Goal: Register for event/course: Sign up to attend an event or enroll in a course

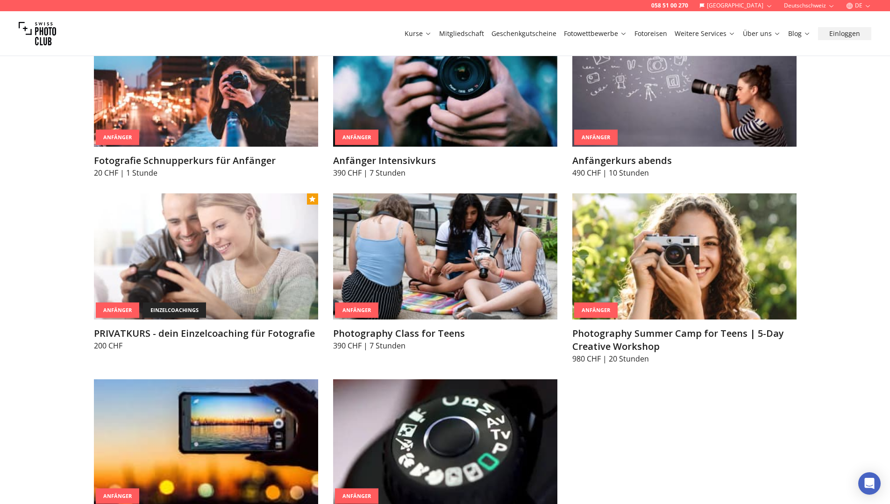
scroll to position [498, 0]
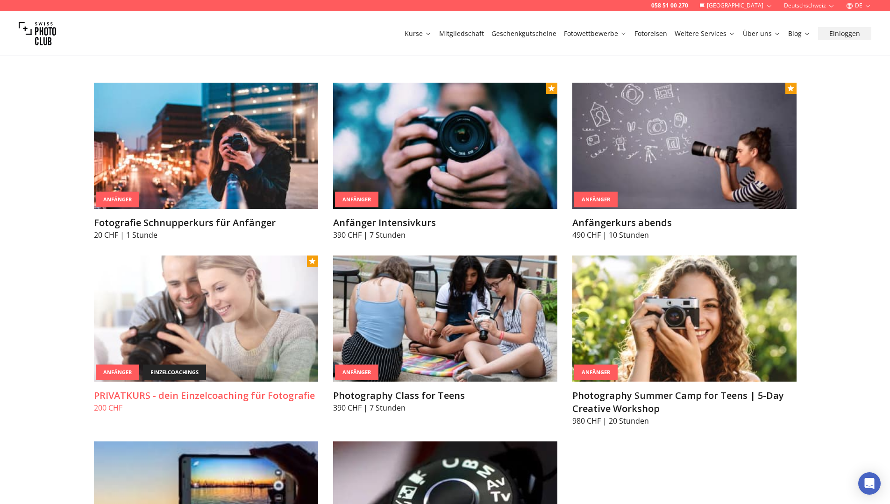
click at [200, 341] on img at bounding box center [206, 319] width 224 height 126
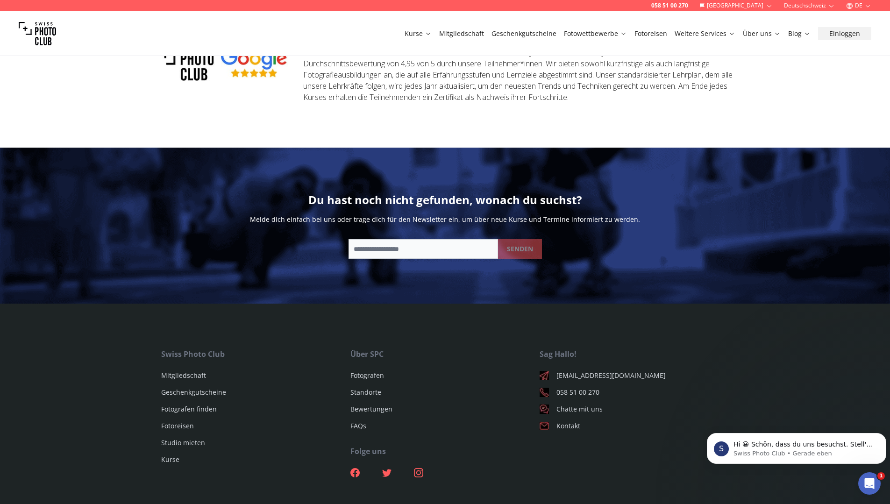
scroll to position [1033, 0]
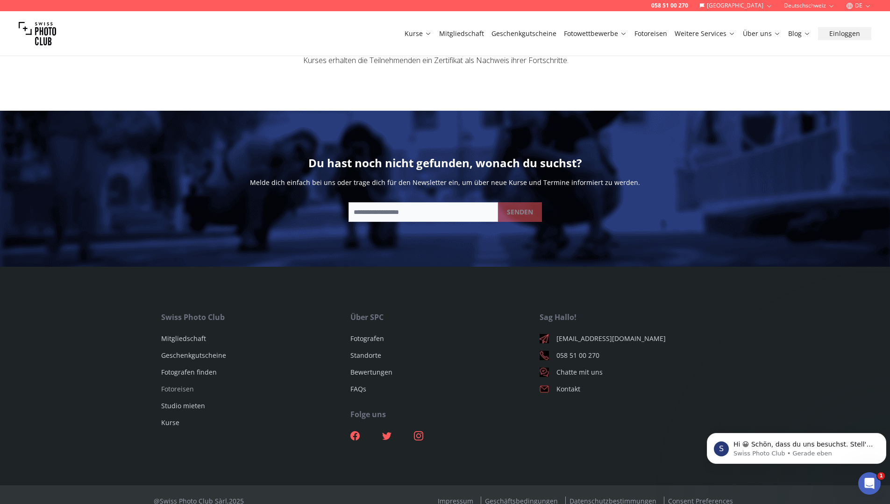
click at [172, 384] on link "Fotoreisen" at bounding box center [177, 388] width 33 height 9
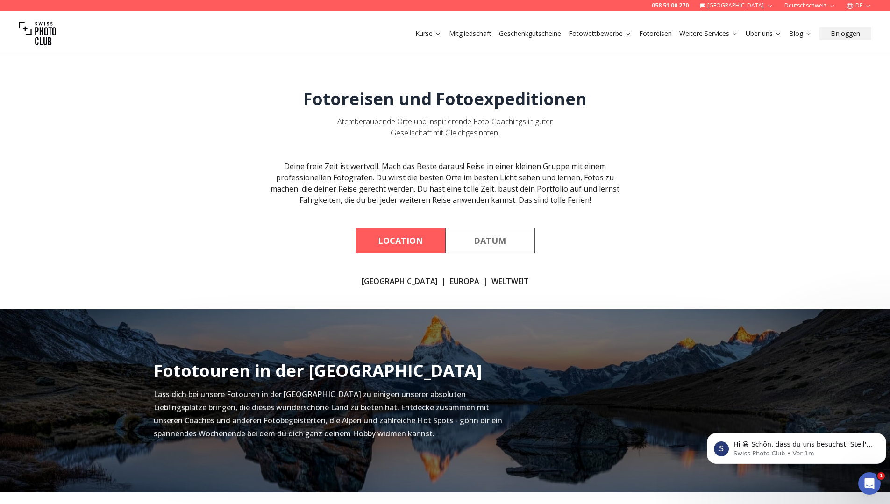
click at [398, 244] on button "Location" at bounding box center [400, 240] width 90 height 25
click at [399, 238] on button "Location" at bounding box center [400, 240] width 90 height 25
click at [394, 281] on link "[GEOGRAPHIC_DATA]" at bounding box center [400, 281] width 76 height 11
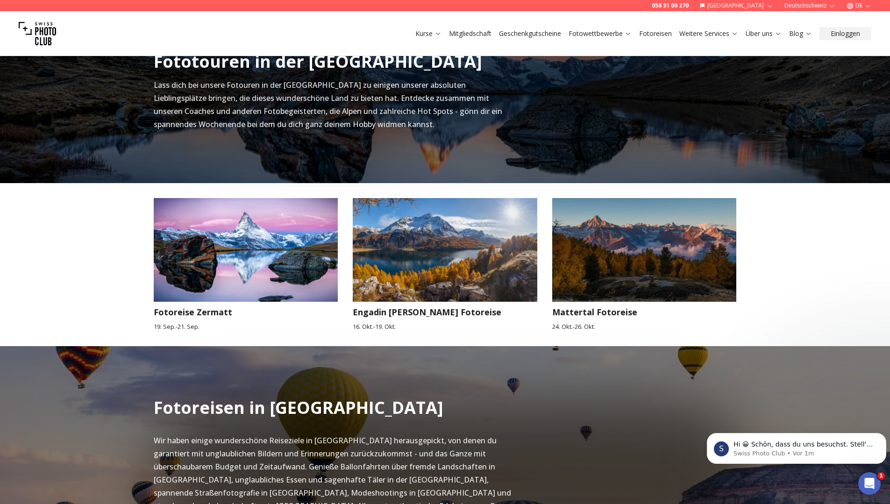
scroll to position [434, 0]
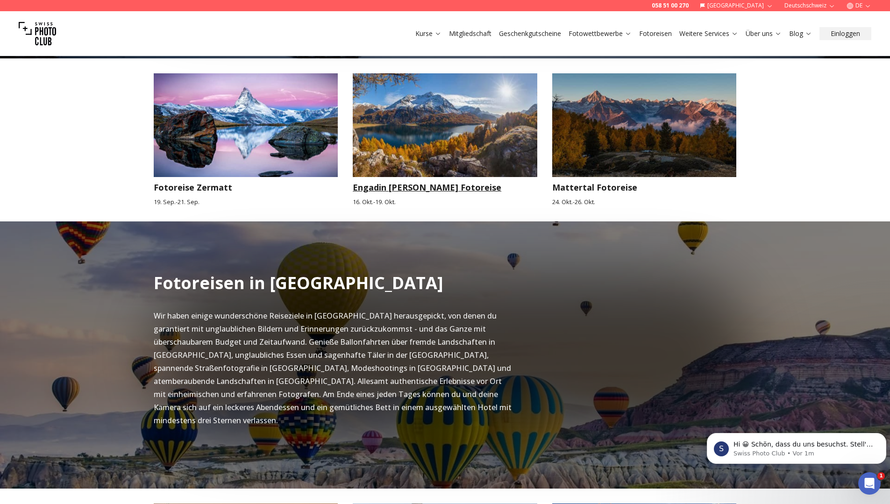
click at [408, 188] on h3 "Engadin [PERSON_NAME] Fotoreise" at bounding box center [445, 187] width 185 height 13
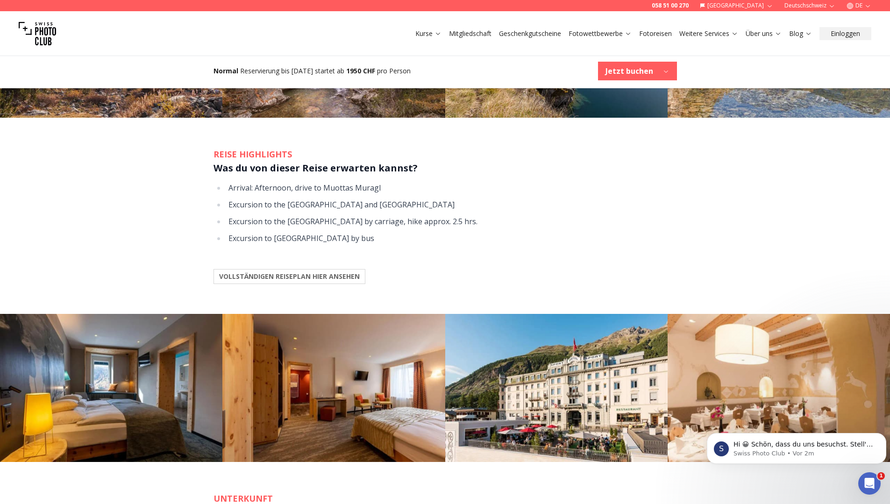
scroll to position [872, 0]
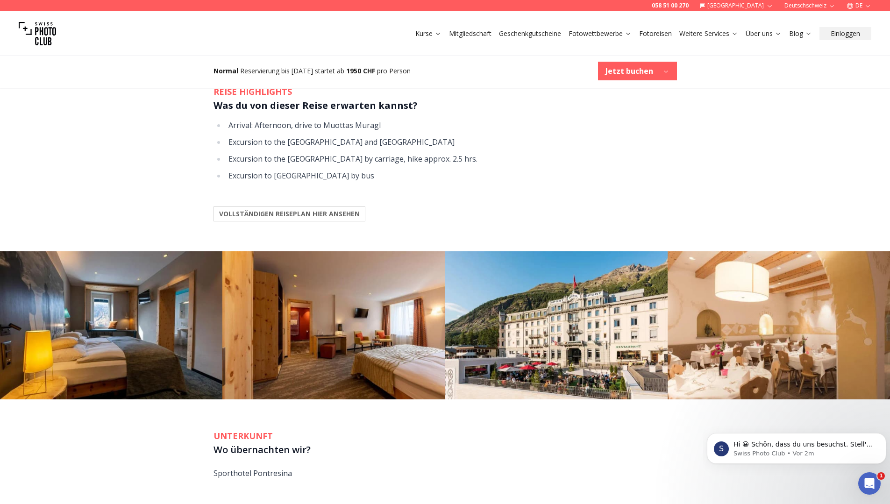
click at [256, 215] on b "VOLLSTÄNDIGEN REISEPLAN HIER ANSEHEN" at bounding box center [289, 213] width 141 height 9
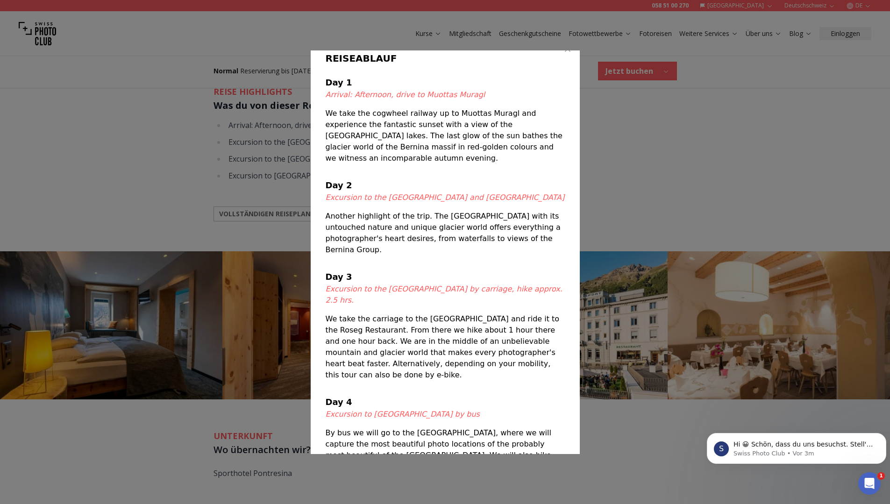
scroll to position [0, 0]
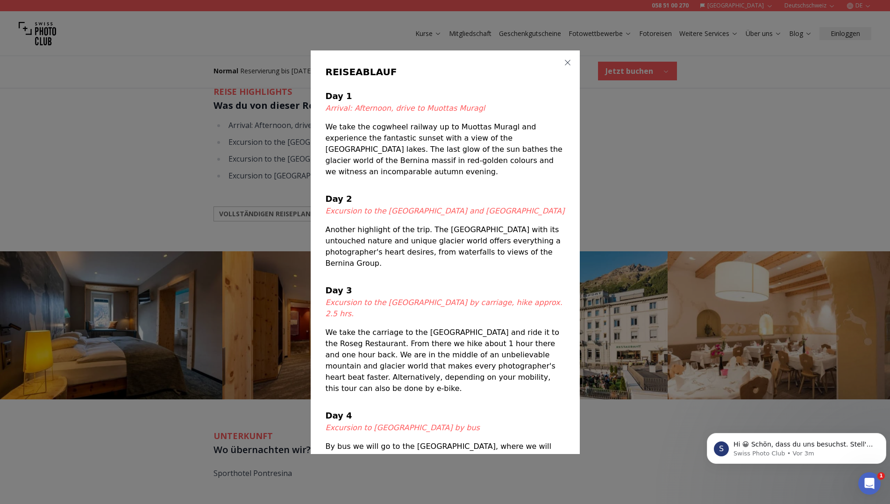
click at [565, 62] on icon "button" at bounding box center [568, 63] width 6 height 6
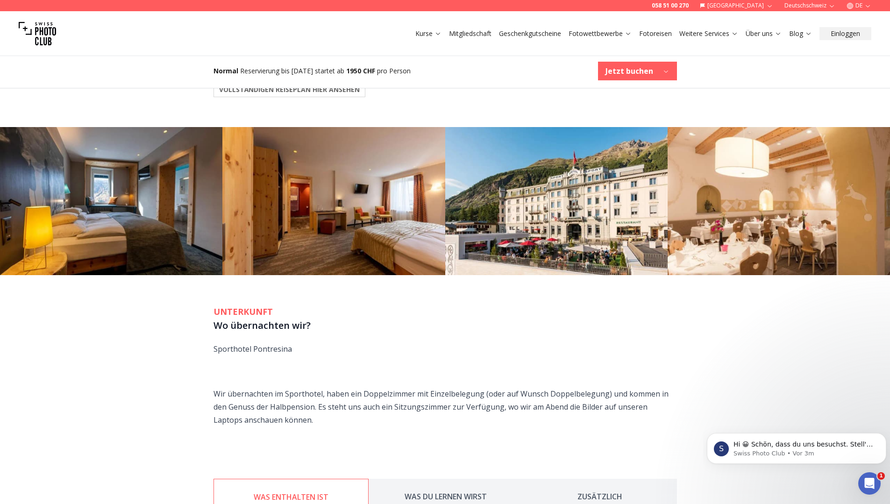
scroll to position [1059, 0]
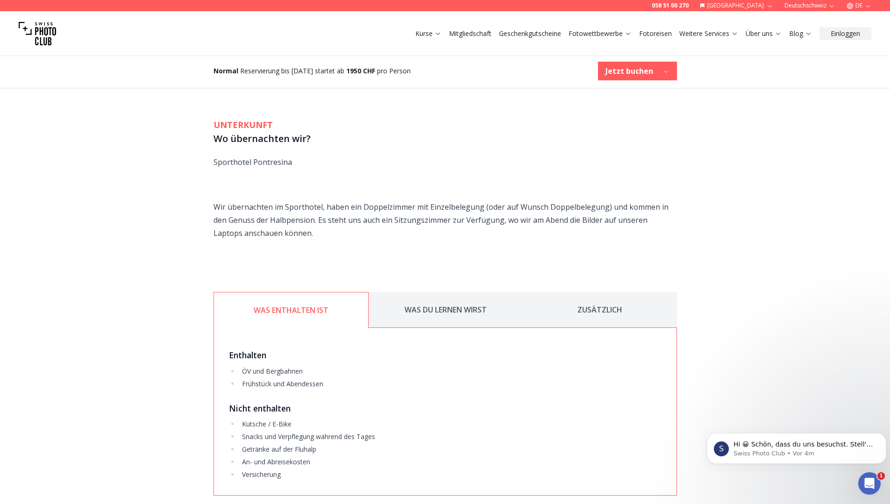
click at [455, 305] on button "WAS DU LERNEN WIRST" at bounding box center [446, 310] width 154 height 36
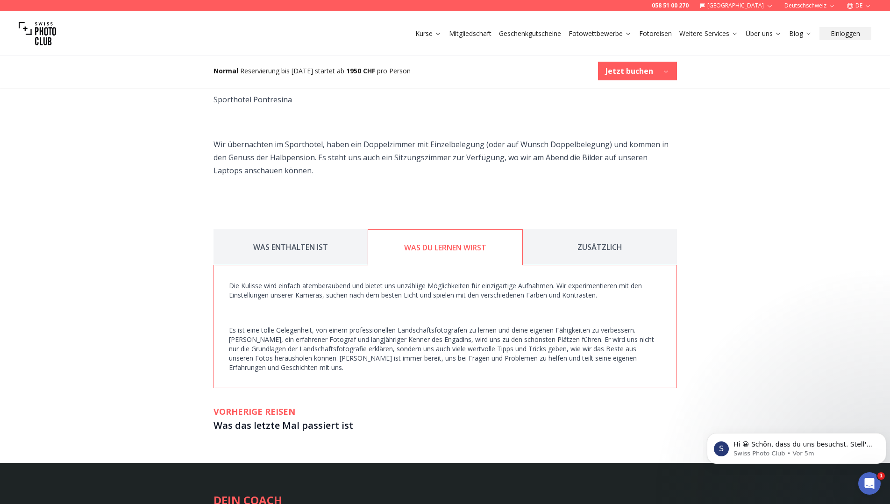
scroll to position [1308, 0]
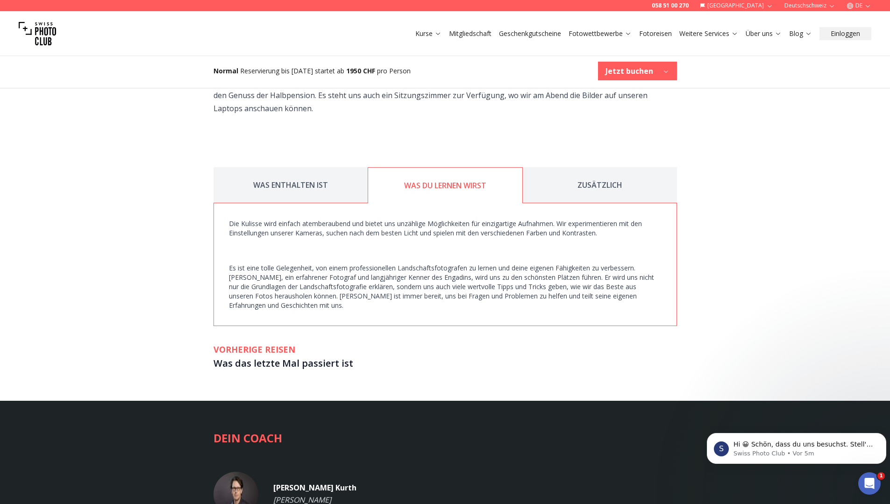
click at [593, 192] on button "ZUSÄTZLICH" at bounding box center [600, 185] width 154 height 36
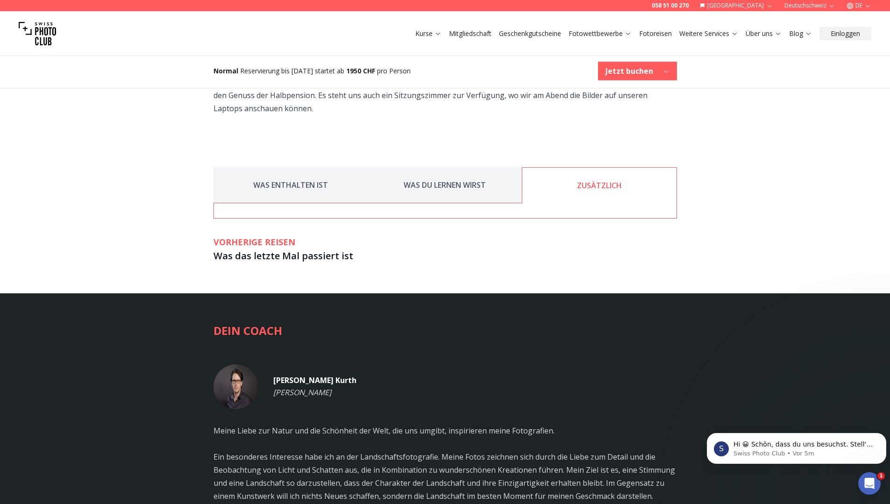
click at [462, 195] on button "WAS DU LERNEN WIRST" at bounding box center [445, 185] width 154 height 36
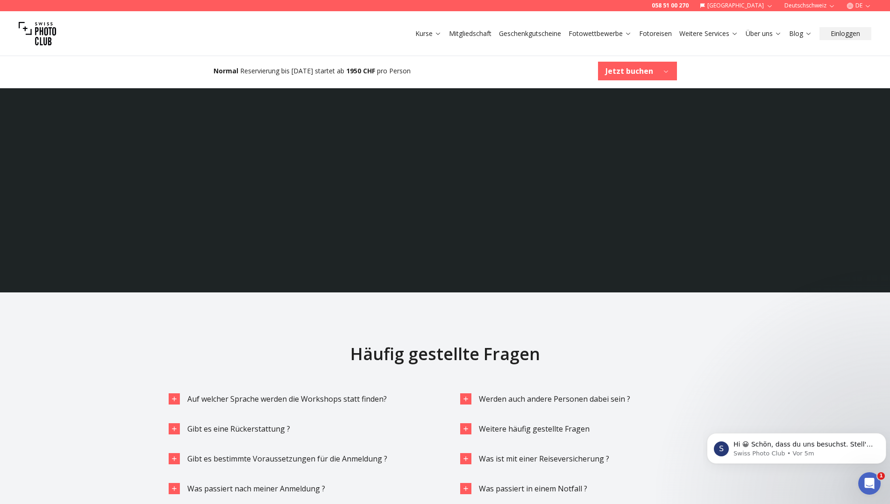
scroll to position [2242, 0]
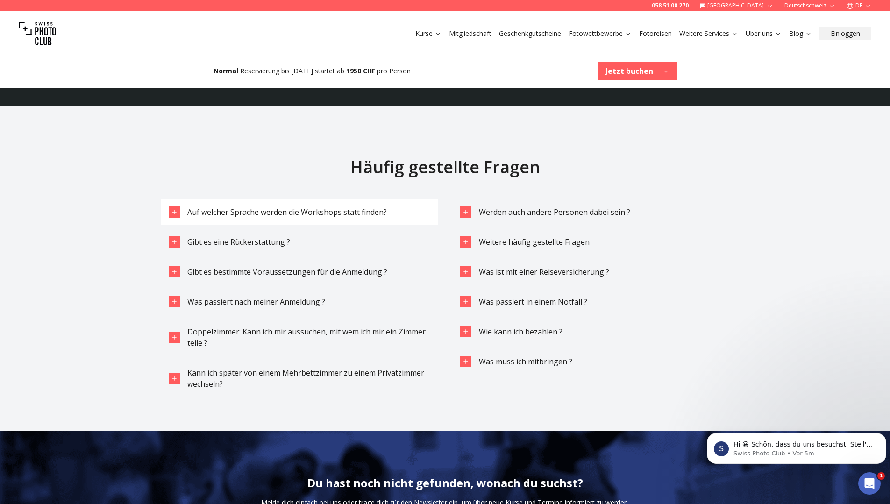
click at [291, 213] on span "Auf welcher Sprache werden die Workshops statt finden?" at bounding box center [286, 212] width 199 height 10
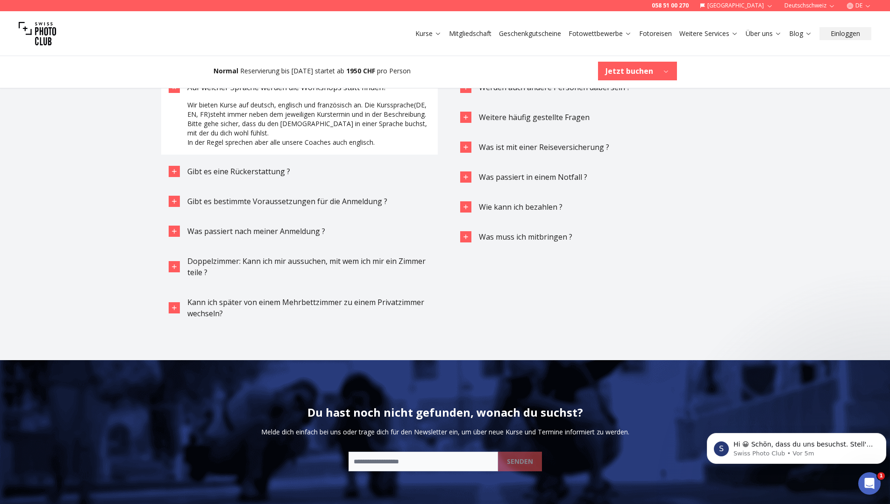
scroll to position [2304, 0]
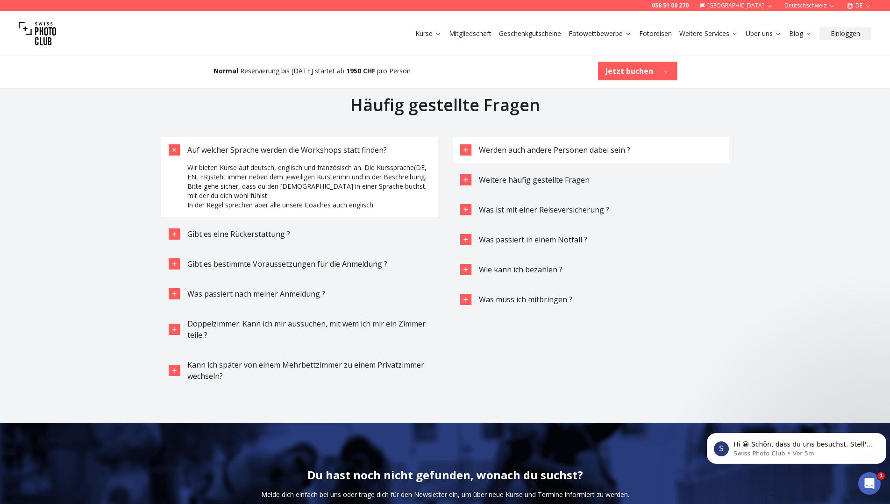
click at [497, 149] on span "Werden auch andere Personen dabei sein ?" at bounding box center [554, 150] width 151 height 10
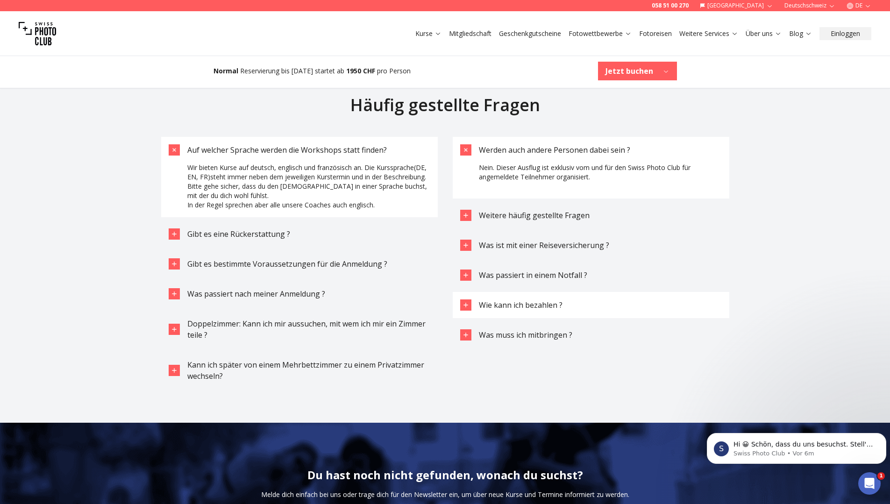
click at [526, 302] on span "Wie kann ich bezahlen ?" at bounding box center [521, 305] width 84 height 10
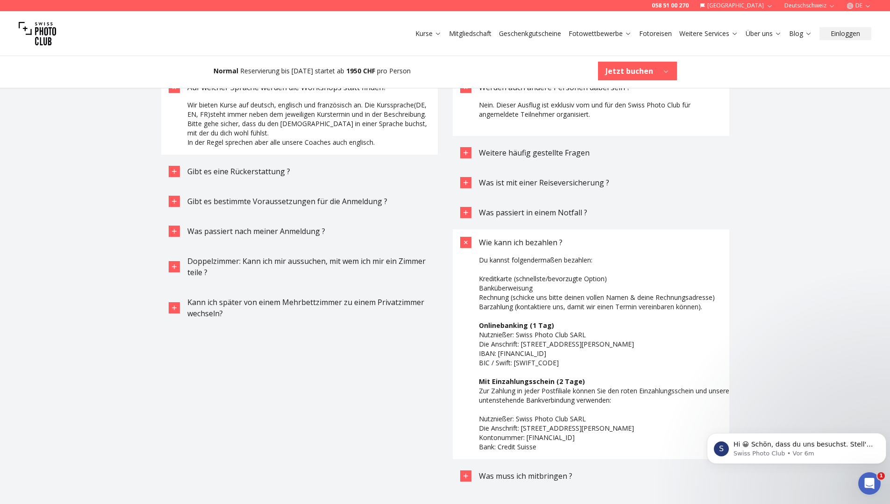
scroll to position [2429, 0]
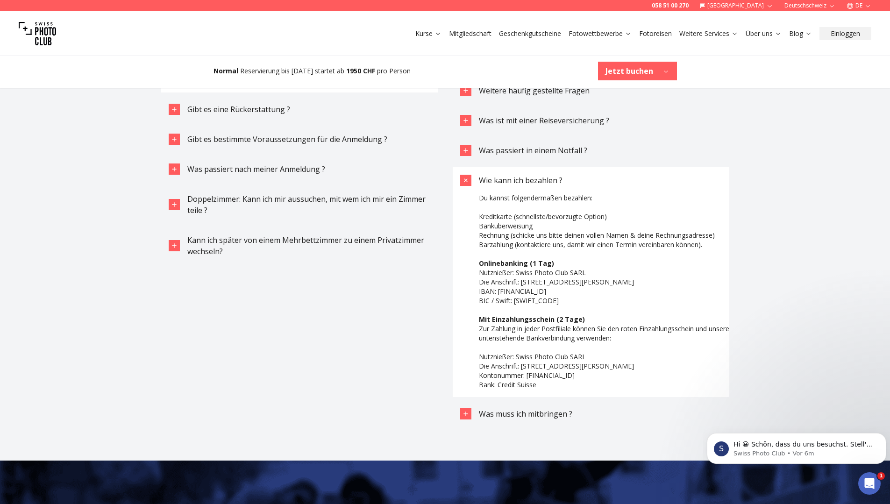
click at [466, 179] on icon "button" at bounding box center [465, 180] width 11 height 11
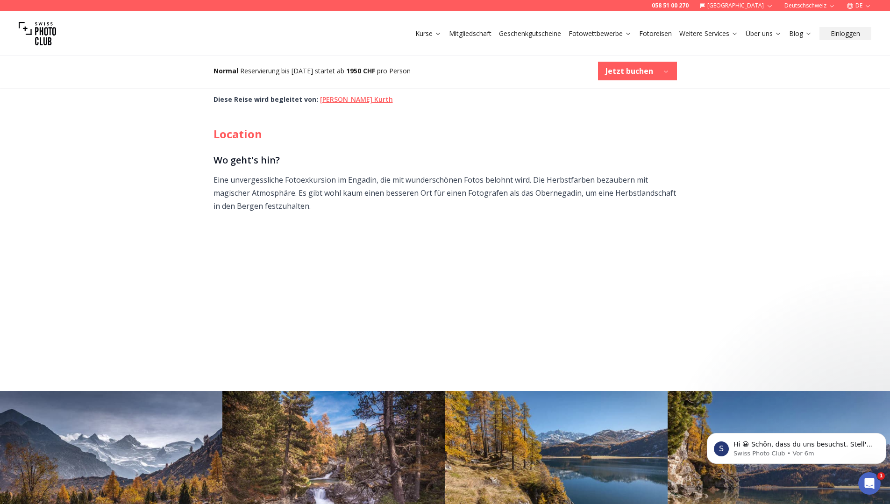
scroll to position [0, 0]
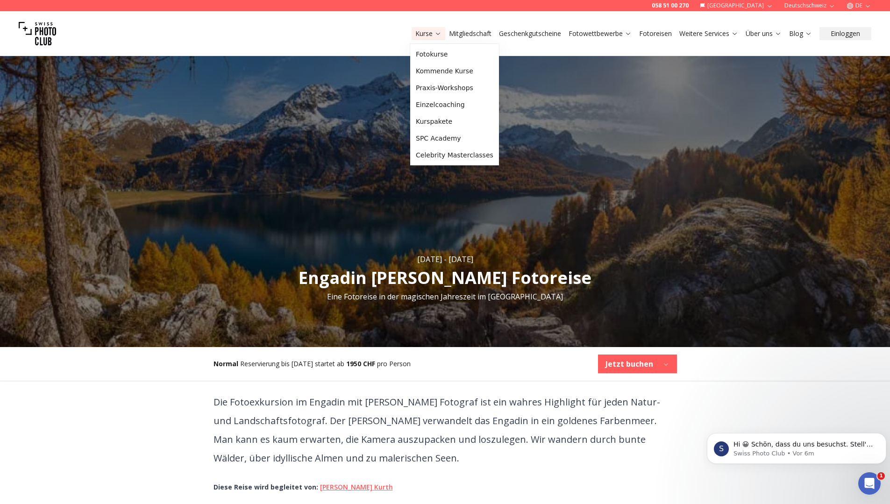
click at [429, 34] on link "Kurse" at bounding box center [428, 33] width 26 height 9
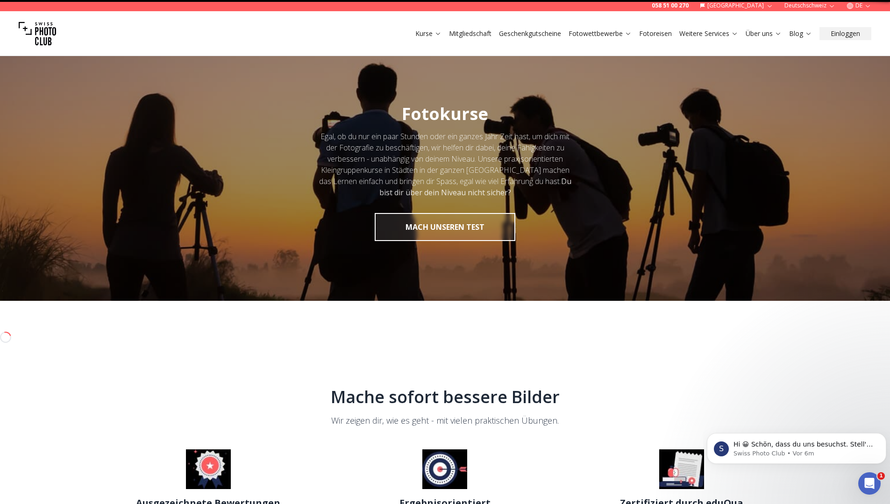
click at [429, 34] on link "Kurse" at bounding box center [428, 33] width 26 height 9
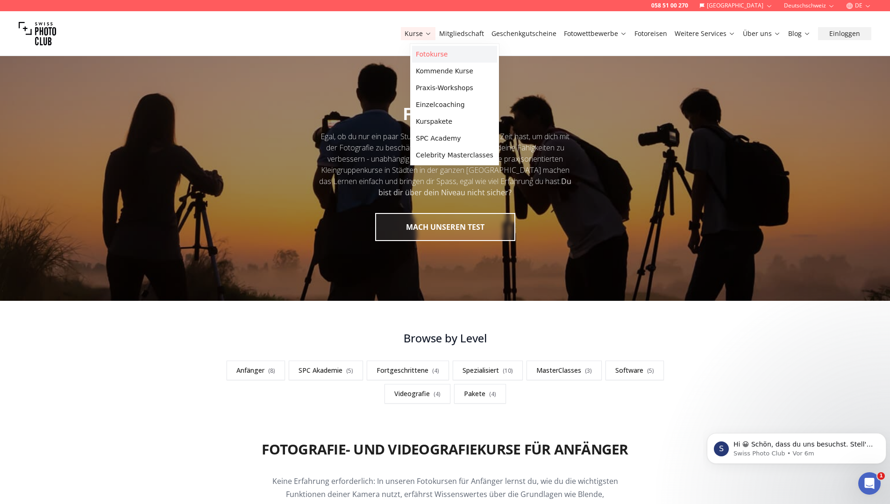
click at [432, 52] on link "Fotokurse" at bounding box center [454, 54] width 85 height 17
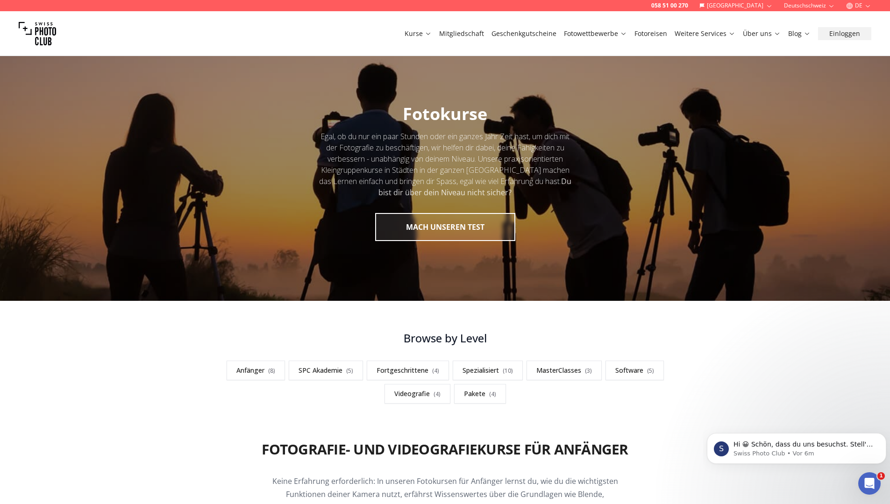
click at [244, 70] on div at bounding box center [445, 173] width 890 height 256
click at [255, 369] on link "Anfänger ( 8 )" at bounding box center [256, 371] width 58 height 20
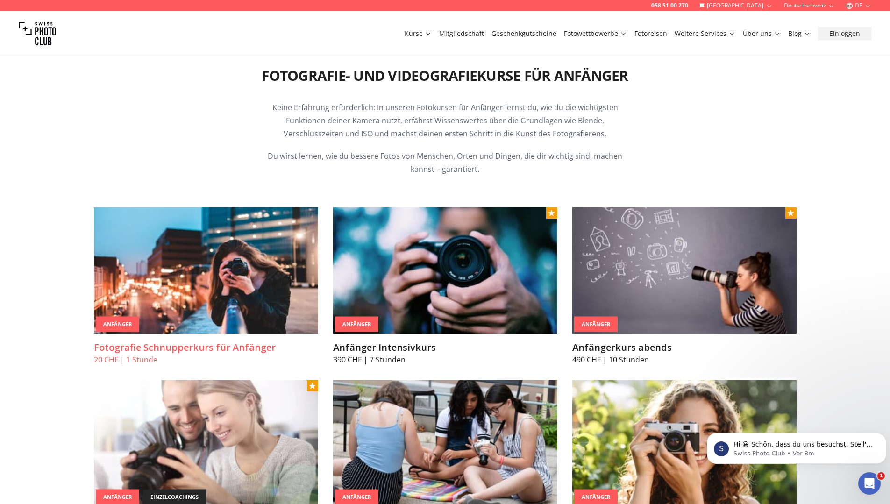
click at [214, 298] on img at bounding box center [206, 270] width 224 height 126
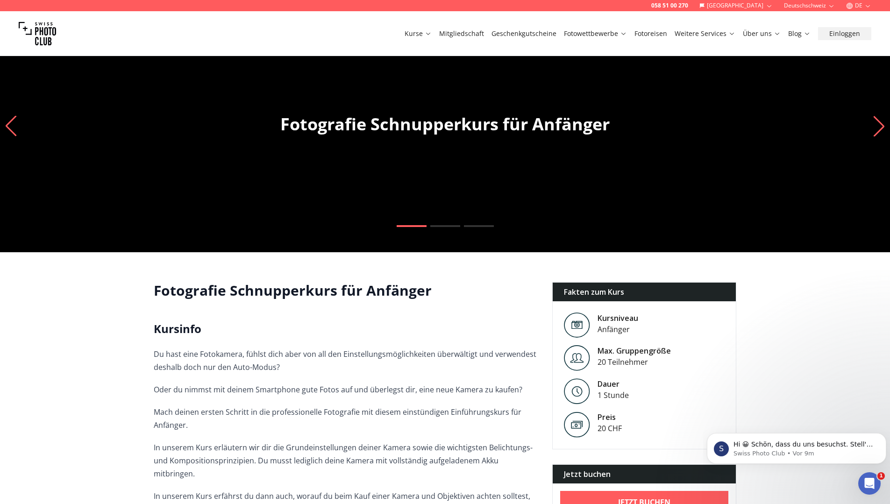
scroll to position [62, 0]
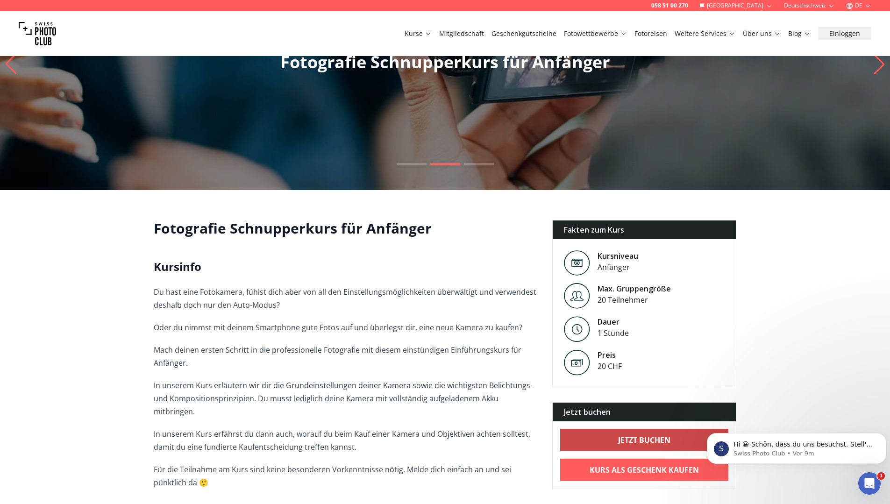
click at [629, 439] on b "Jetzt buchen" at bounding box center [644, 439] width 52 height 11
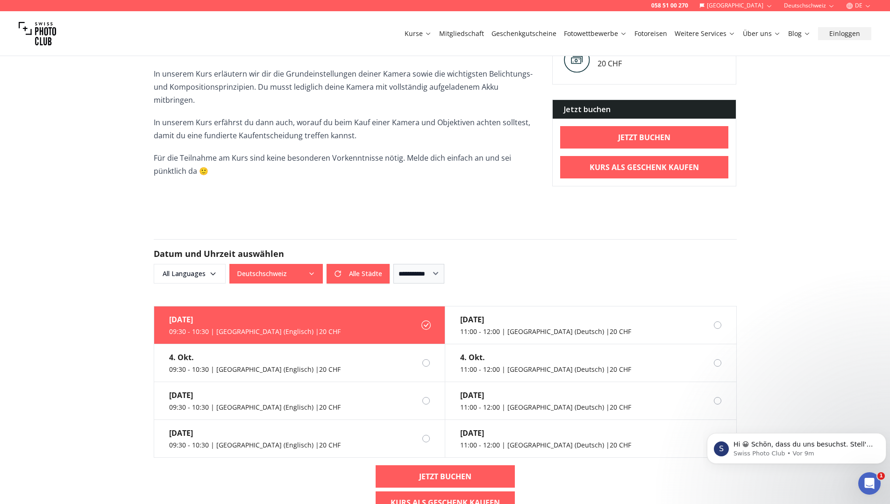
scroll to position [436, 0]
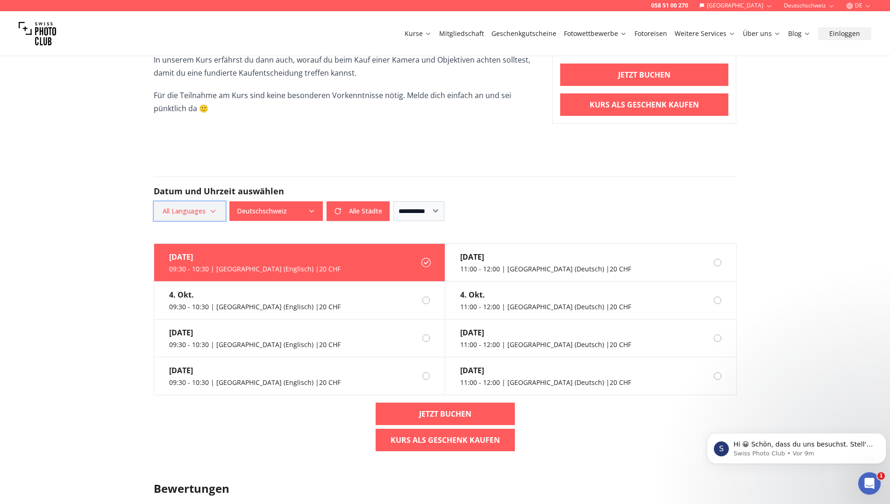
click at [209, 207] on icon "button" at bounding box center [212, 210] width 7 height 7
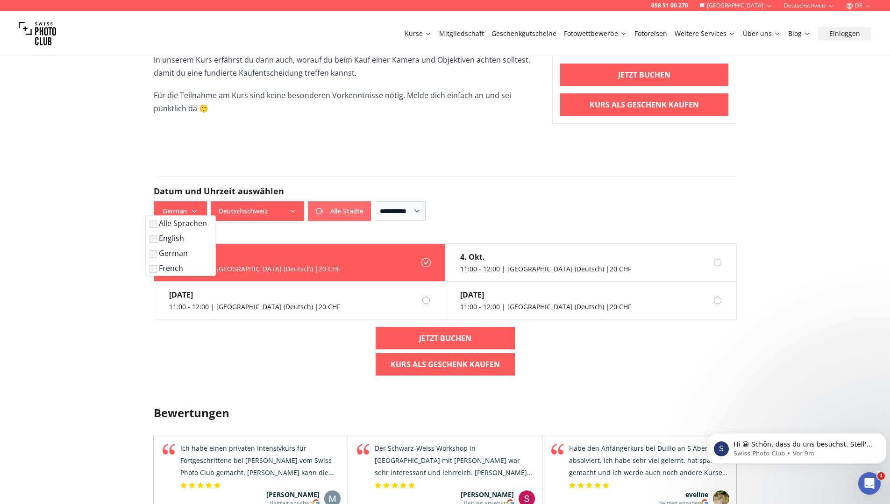
click at [332, 202] on button "Alle Städte" at bounding box center [339, 211] width 63 height 20
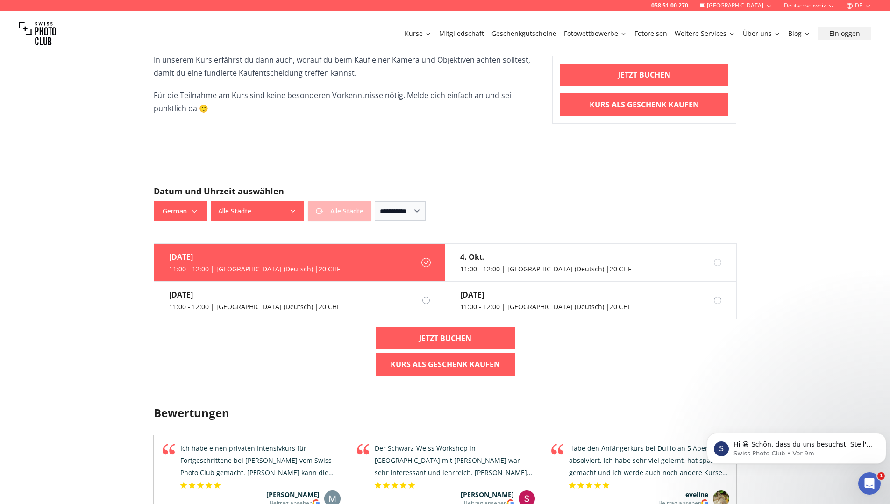
click at [332, 202] on div "Alle Städte Alle Städte" at bounding box center [291, 211] width 160 height 20
click at [288, 201] on button "Alle Städte" at bounding box center [257, 211] width 93 height 20
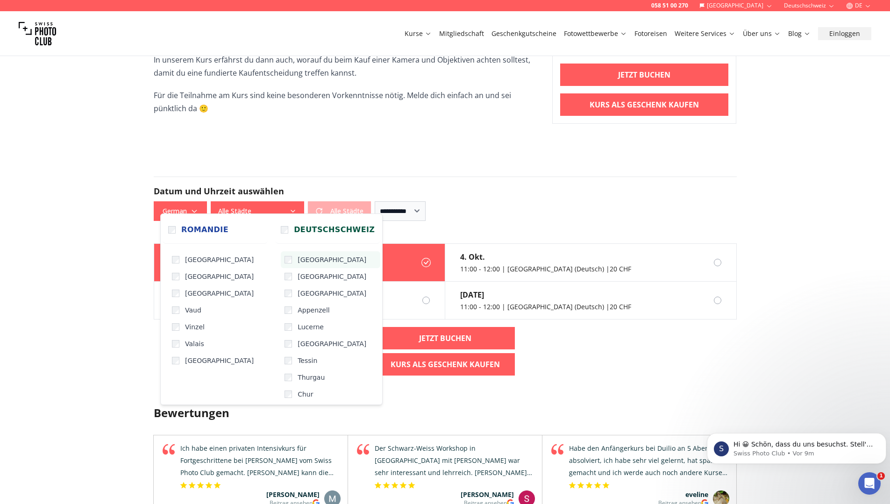
click at [298, 260] on span "[GEOGRAPHIC_DATA]" at bounding box center [332, 259] width 69 height 9
click at [174, 339] on label "Valais" at bounding box center [217, 343] width 99 height 17
click at [281, 320] on label "Lucerne" at bounding box center [330, 327] width 99 height 17
click at [281, 305] on label "Appenzell" at bounding box center [330, 310] width 99 height 17
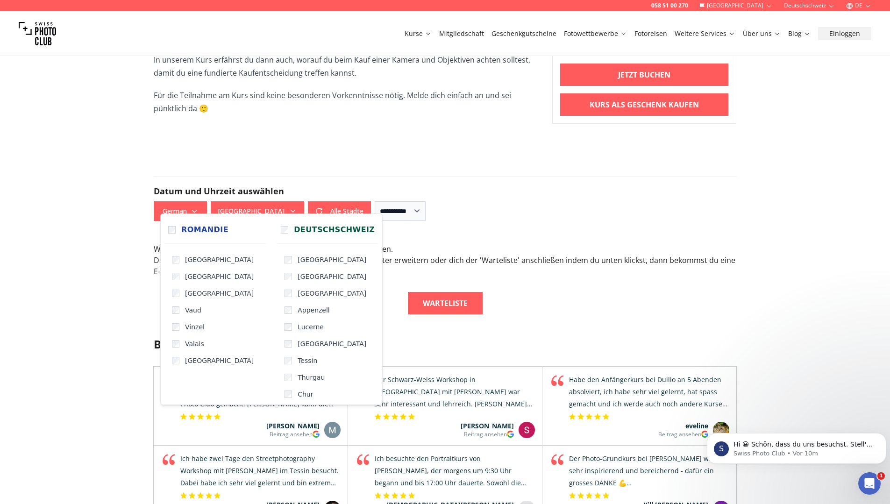
click at [396, 317] on div "Bewertungen Schweizer Qualität in Sachen Fotografie Schulung Swiss Photo Club i…" at bounding box center [445, 512] width 598 height 397
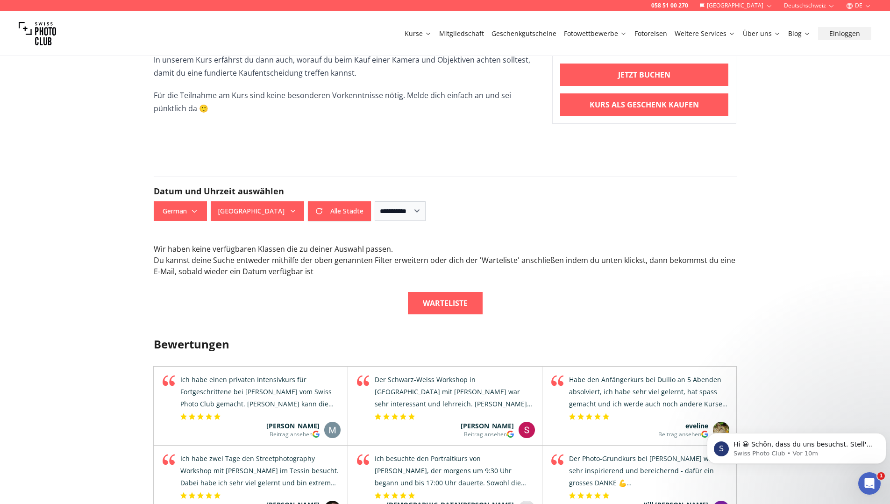
click at [348, 292] on div "Warteliste" at bounding box center [445, 303] width 583 height 22
click at [486, 202] on div "**********" at bounding box center [445, 211] width 583 height 20
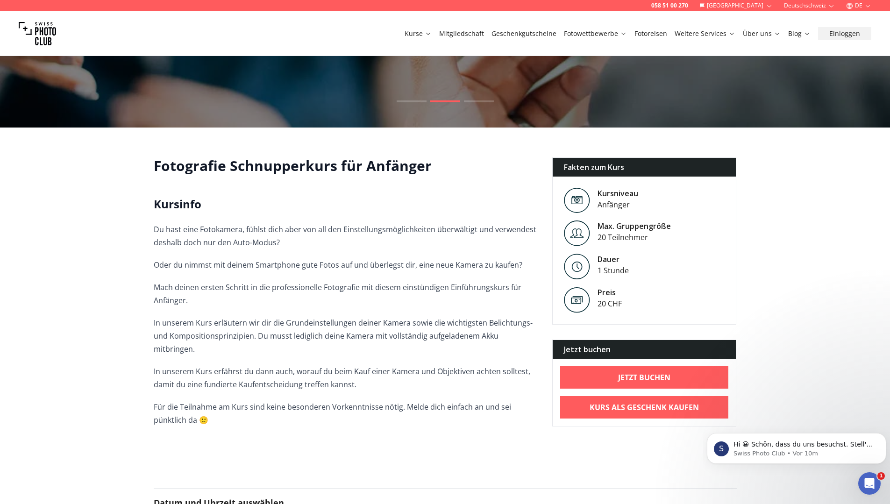
scroll to position [187, 0]
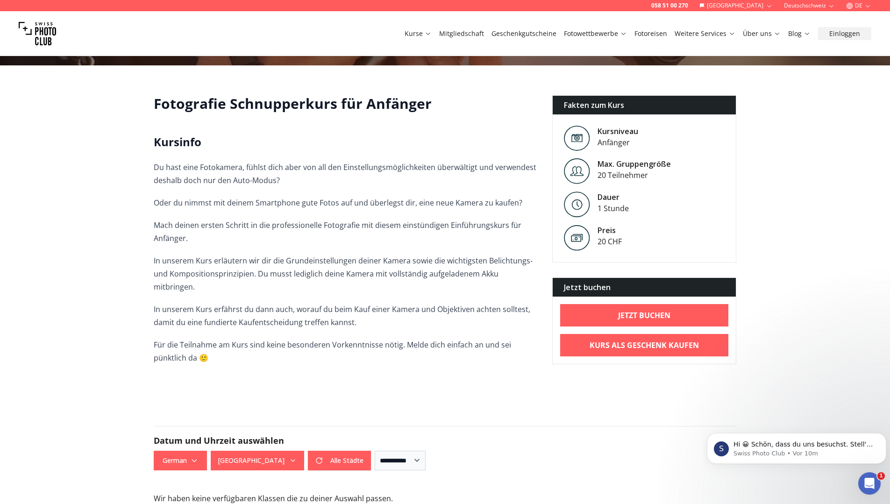
click at [432, 35] on link "Kurse" at bounding box center [418, 33] width 27 height 9
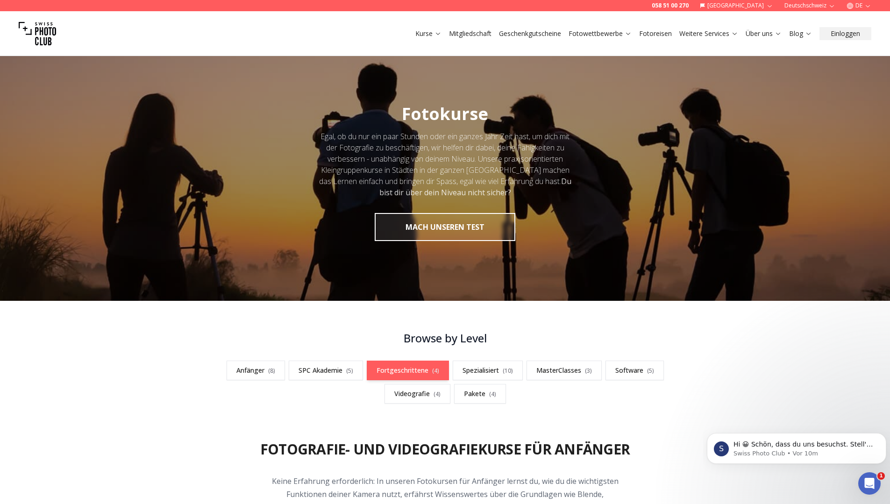
click at [418, 371] on link "Fortgeschrittene ( 4 )" at bounding box center [408, 371] width 82 height 20
click at [264, 369] on link "Anfänger ( 8 )" at bounding box center [256, 371] width 58 height 20
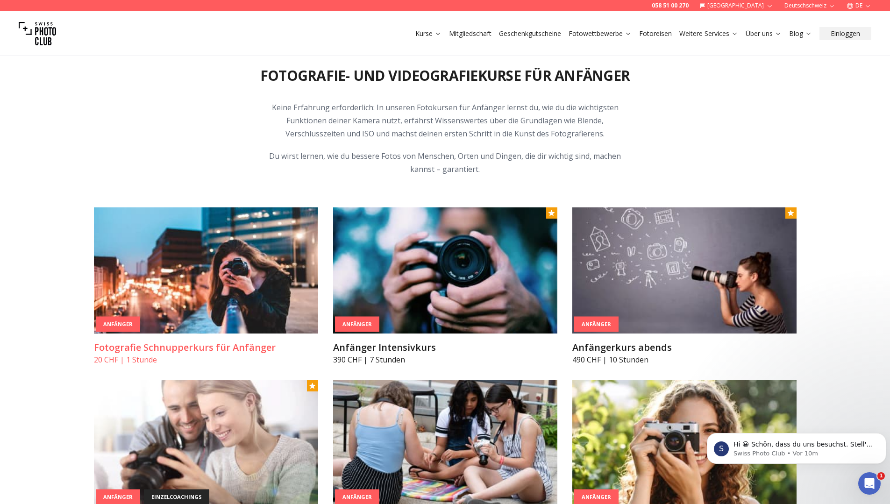
scroll to position [498, 0]
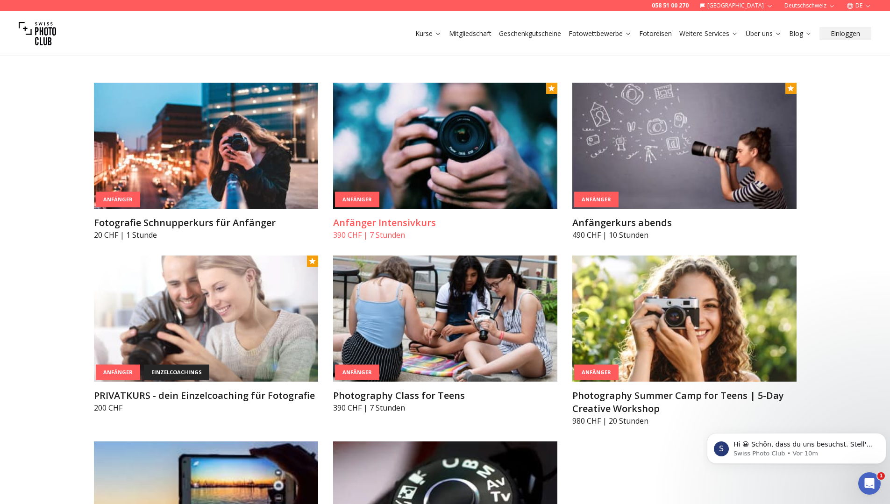
click at [435, 164] on img at bounding box center [445, 146] width 224 height 126
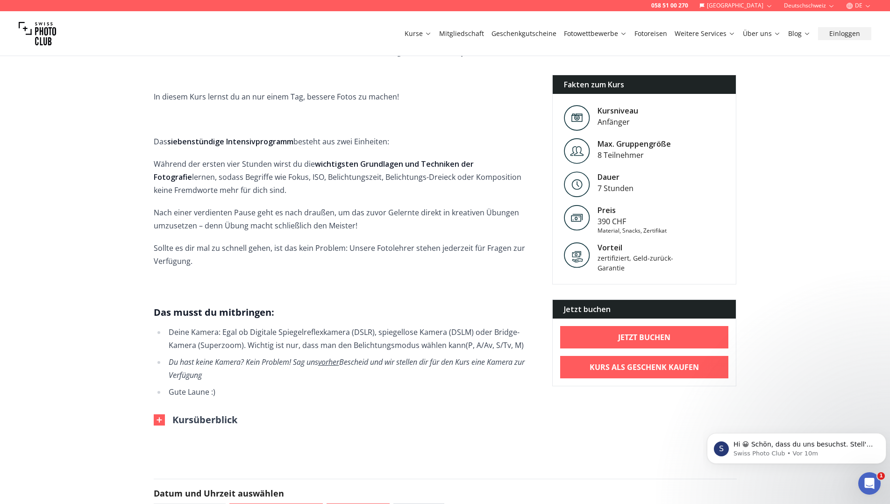
scroll to position [374, 0]
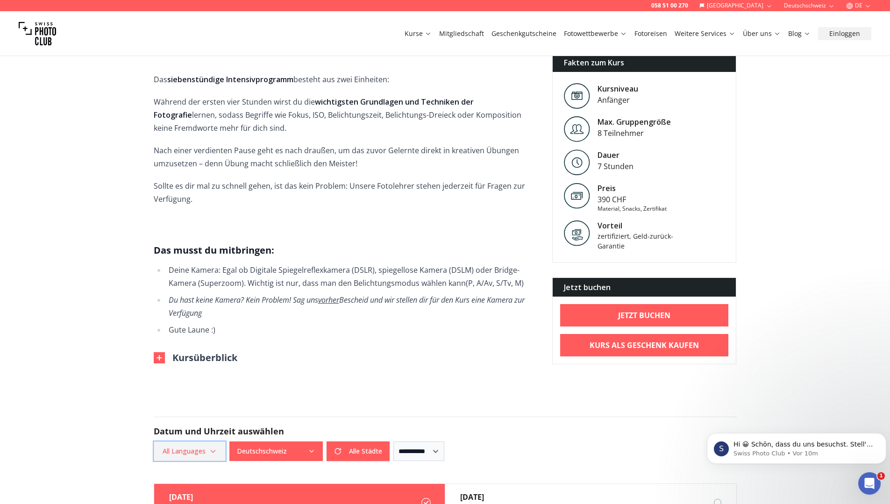
click at [210, 447] on icon "button" at bounding box center [212, 450] width 7 height 7
click at [195, 405] on label "German" at bounding box center [187, 403] width 58 height 11
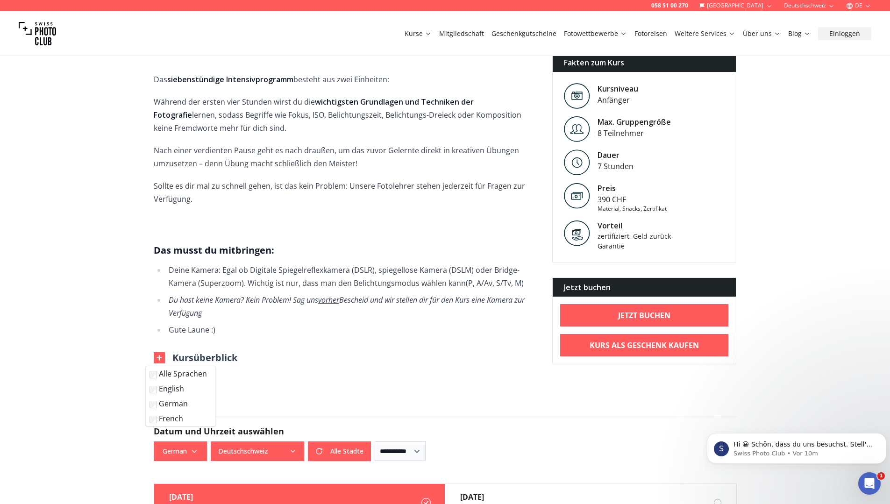
click at [586, 425] on h2 "Datum und Uhrzeit auswählen" at bounding box center [445, 431] width 583 height 13
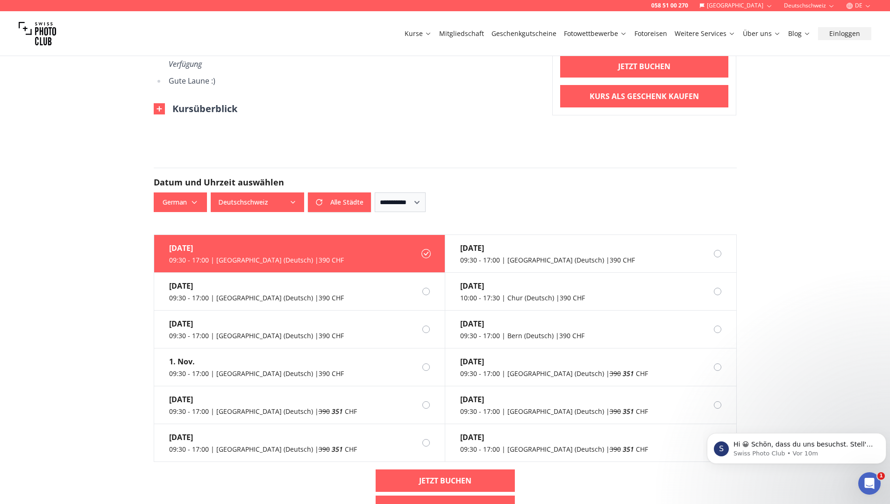
scroll to position [685, 0]
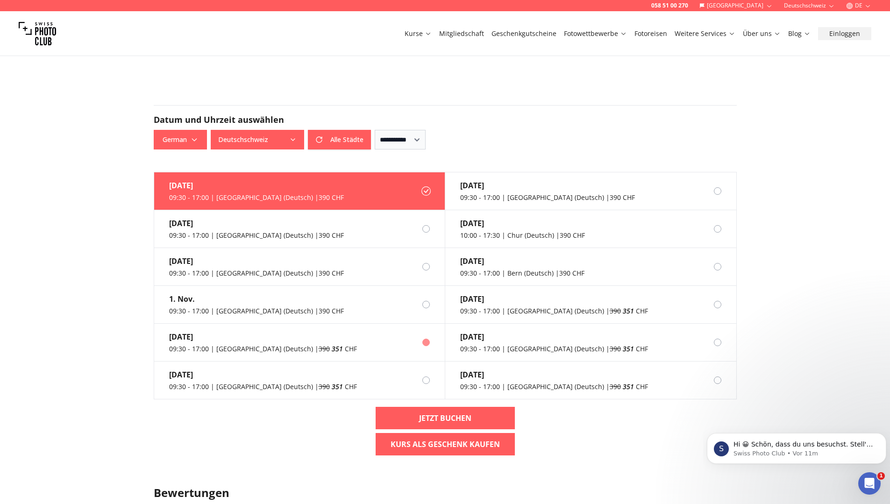
click at [240, 331] on div "[DATE]" at bounding box center [263, 336] width 188 height 11
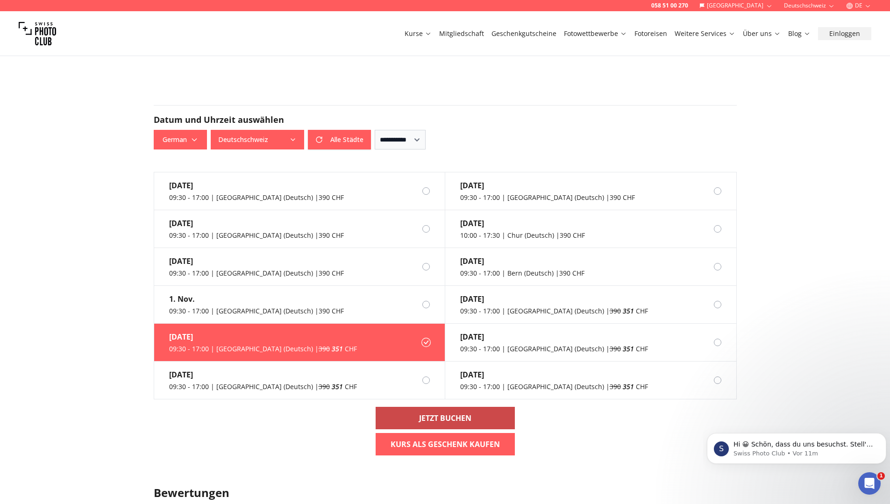
click at [409, 408] on link "Jetzt buchen" at bounding box center [445, 418] width 139 height 22
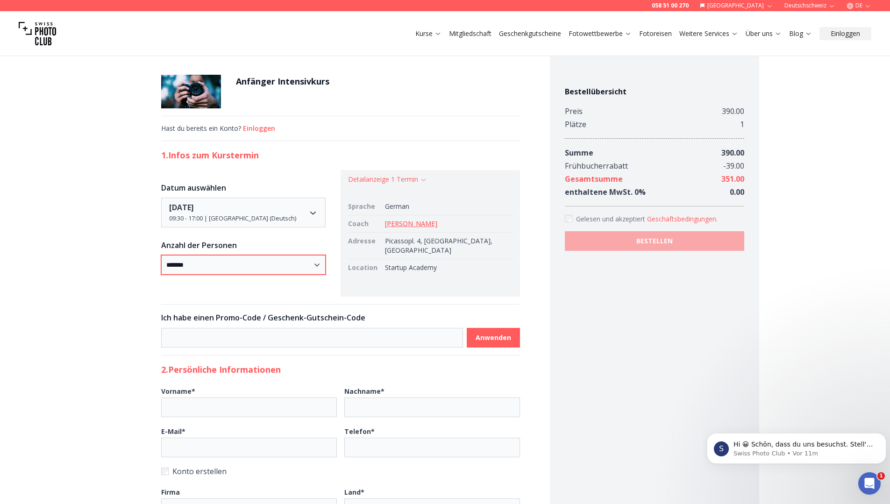
click at [326, 263] on select "* ***** * ****** * ****** * ******" at bounding box center [243, 265] width 164 height 20
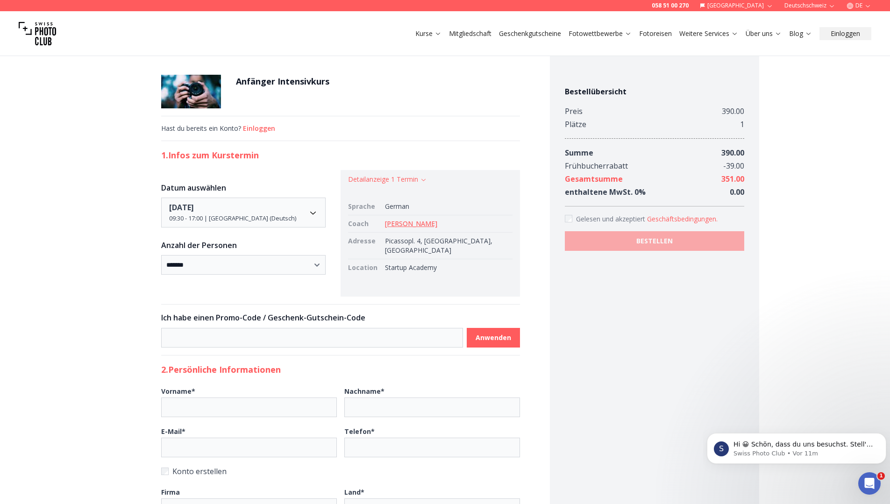
click at [409, 224] on link "[PERSON_NAME]" at bounding box center [411, 223] width 52 height 9
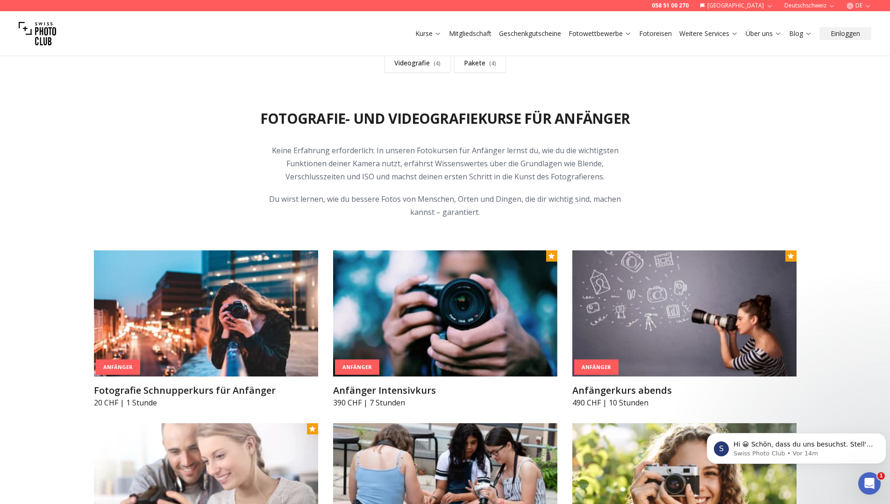
scroll to position [374, 0]
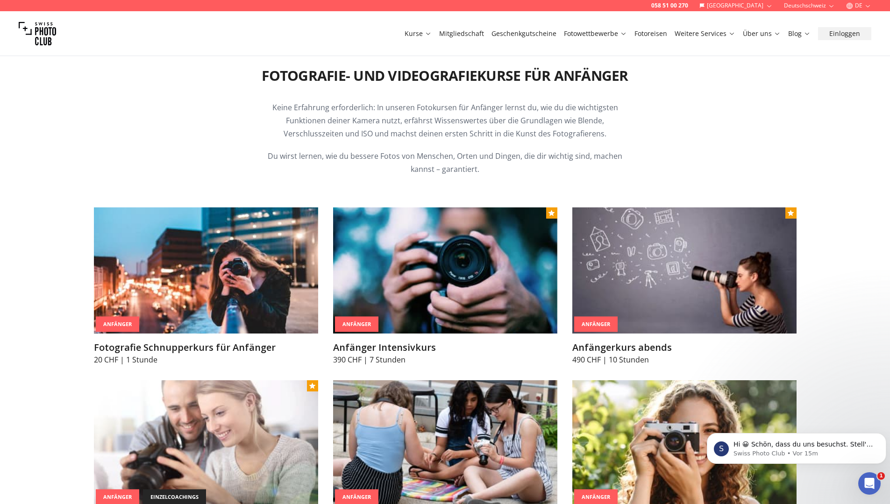
click at [153, 128] on div "Fotografie- und Videografiekurse für Anfänger Keine Erfahrung erforderlich: In …" at bounding box center [444, 384] width 717 height 679
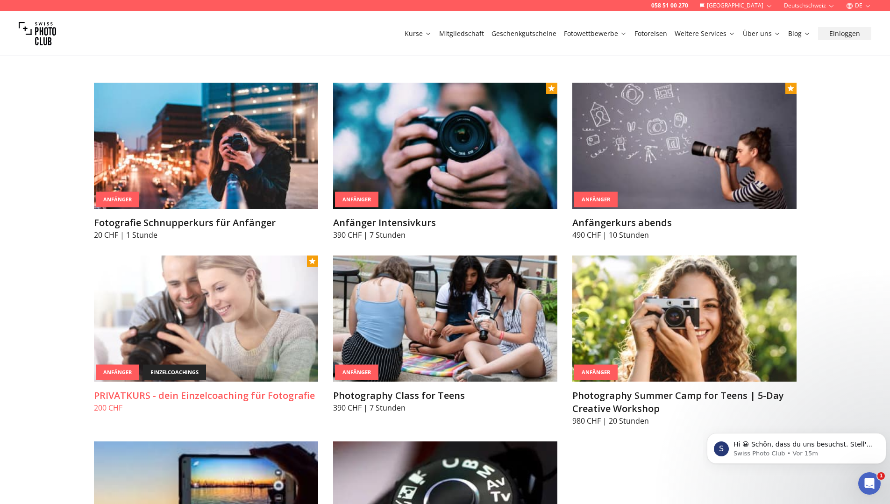
click at [238, 289] on img at bounding box center [206, 319] width 224 height 126
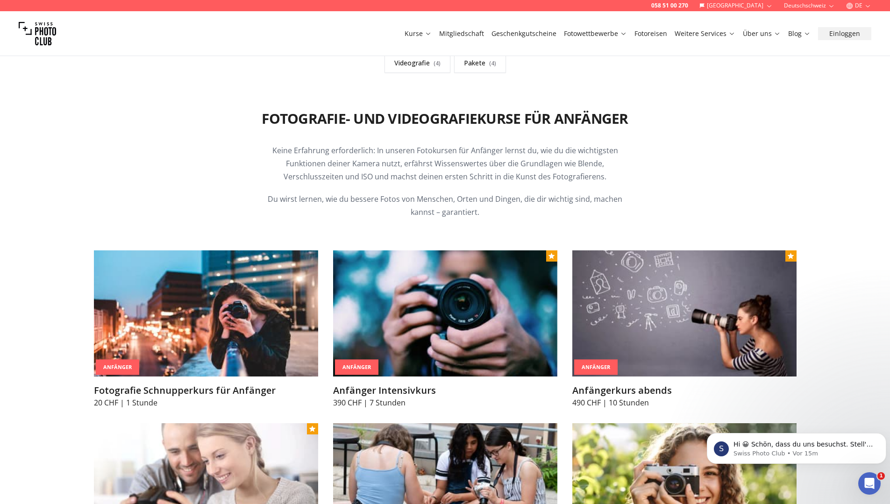
scroll to position [374, 0]
